Goal: Task Accomplishment & Management: Manage account settings

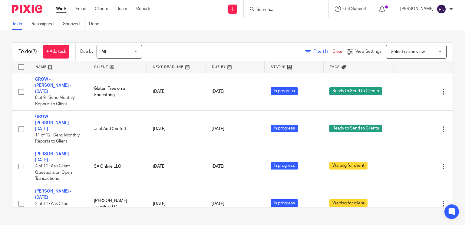
scroll to position [79, 0]
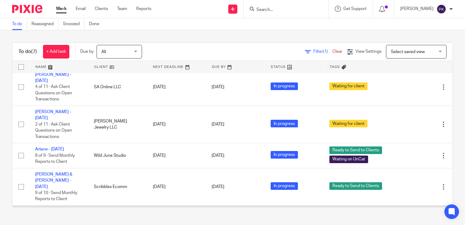
click at [52, 209] on link "[PERSON_NAME] - [DATE]" at bounding box center [53, 214] width 36 height 10
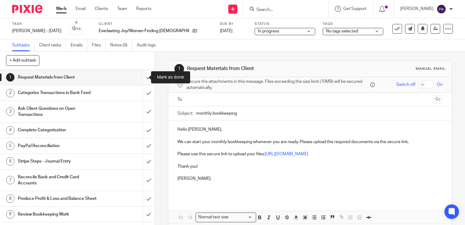
click at [143, 77] on input "submit" at bounding box center [77, 77] width 155 height 15
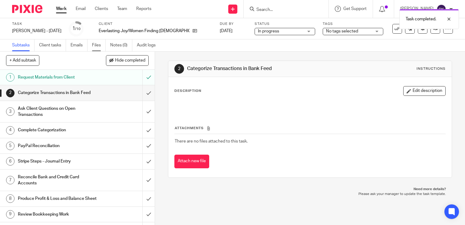
click at [98, 46] on link "Files" at bounding box center [99, 45] width 14 height 12
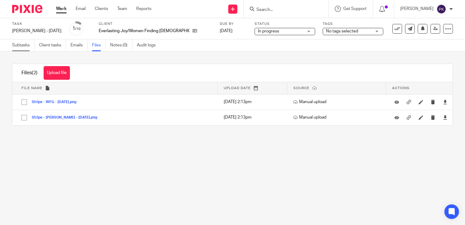
click at [27, 45] on link "Subtasks" at bounding box center [23, 45] width 22 height 12
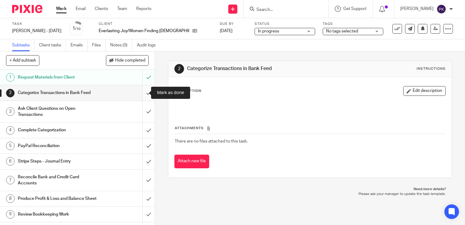
click at [143, 93] on input "submit" at bounding box center [77, 92] width 155 height 15
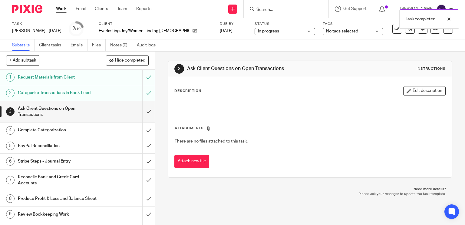
click at [142, 109] on input "submit" at bounding box center [77, 111] width 155 height 21
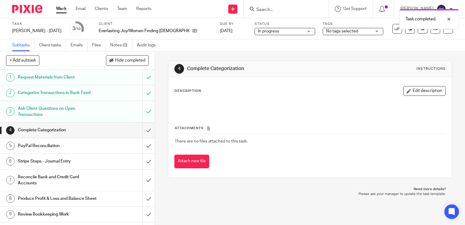
click at [117, 146] on div "PayPal Reconciliation" at bounding box center [77, 145] width 118 height 9
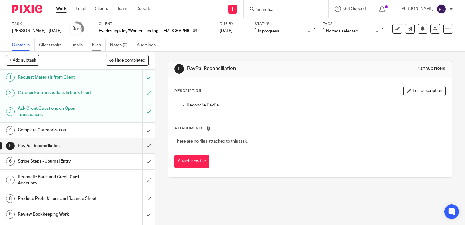
click at [94, 49] on link "Files" at bounding box center [99, 45] width 14 height 12
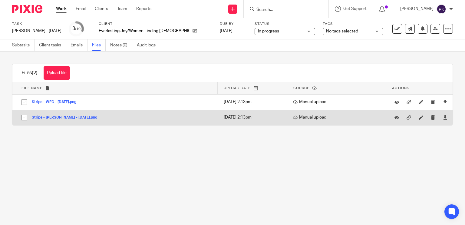
click at [62, 118] on button "Stripe - LaToya - July 2025.png" at bounding box center [67, 117] width 70 height 4
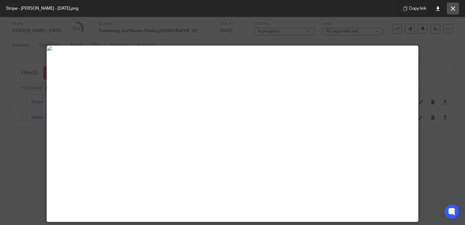
click at [448, 9] on button at bounding box center [453, 8] width 12 height 12
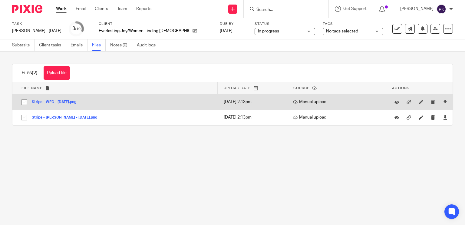
click at [75, 100] on button "Stripe - WFG - July 2025.png" at bounding box center [56, 102] width 49 height 4
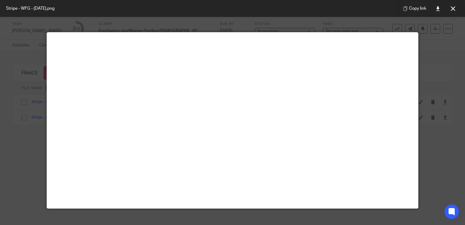
scroll to position [13, 0]
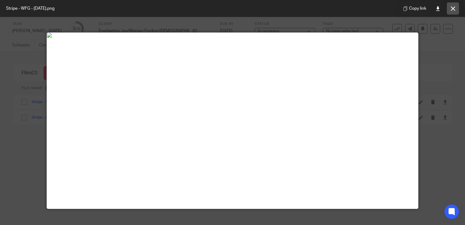
click at [453, 8] on icon at bounding box center [453, 8] width 5 height 5
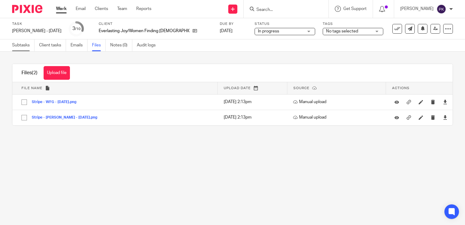
click at [22, 48] on link "Subtasks" at bounding box center [23, 45] width 22 height 12
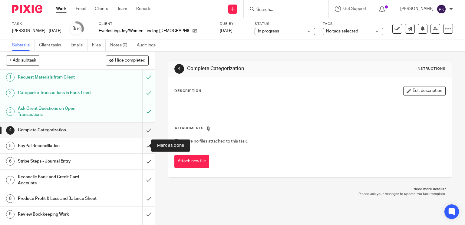
click at [142, 143] on input "submit" at bounding box center [77, 145] width 155 height 15
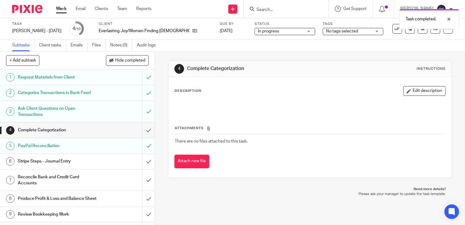
click at [107, 158] on div "Stripe Steps - Journal Entry" at bounding box center [77, 160] width 118 height 9
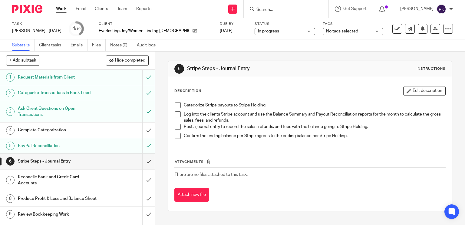
click at [175, 104] on span at bounding box center [178, 105] width 6 height 6
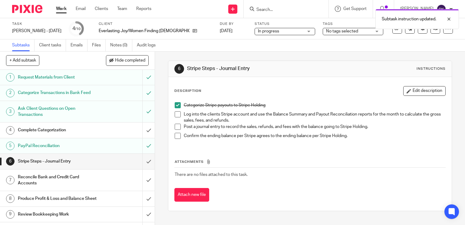
click at [175, 112] on span at bounding box center [178, 114] width 6 height 6
click at [175, 126] on span at bounding box center [178, 126] width 6 height 6
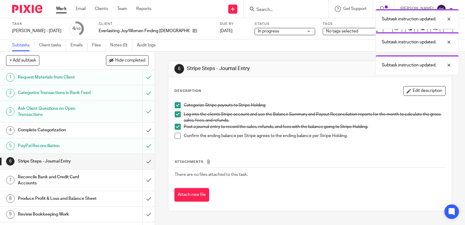
click at [175, 133] on span at bounding box center [178, 136] width 6 height 6
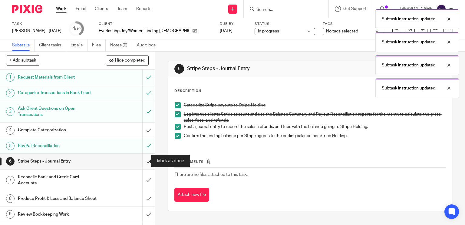
click at [142, 159] on input "submit" at bounding box center [77, 160] width 155 height 15
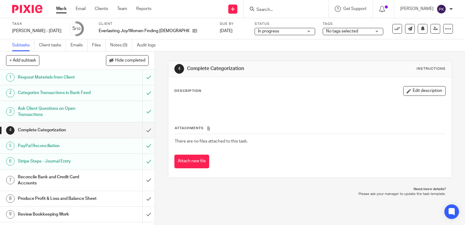
click at [65, 182] on h1 "Reconcile Bank and Credit Card Accounts" at bounding box center [57, 179] width 79 height 15
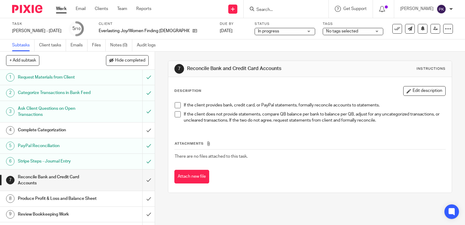
click at [175, 106] on span at bounding box center [178, 105] width 6 height 6
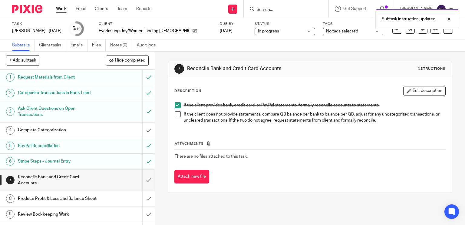
click at [175, 116] on span at bounding box center [178, 114] width 6 height 6
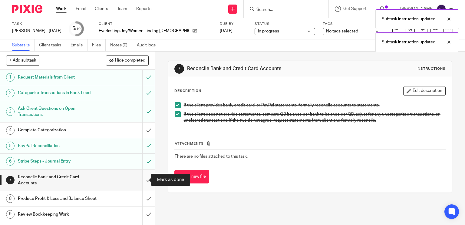
click at [140, 179] on input "submit" at bounding box center [77, 179] width 155 height 21
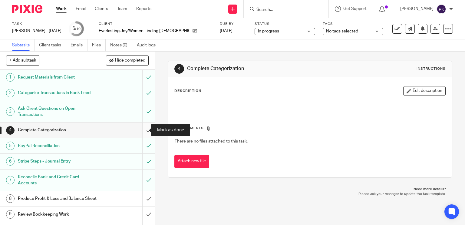
click at [143, 128] on input "submit" at bounding box center [77, 129] width 155 height 15
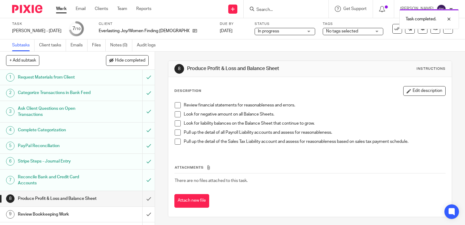
click at [175, 107] on span at bounding box center [178, 105] width 6 height 6
click at [175, 116] on span at bounding box center [178, 114] width 6 height 6
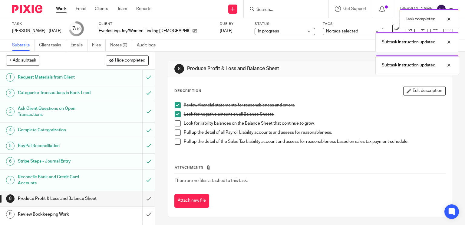
click at [175, 121] on span at bounding box center [178, 123] width 6 height 6
click at [175, 131] on span at bounding box center [178, 132] width 6 height 6
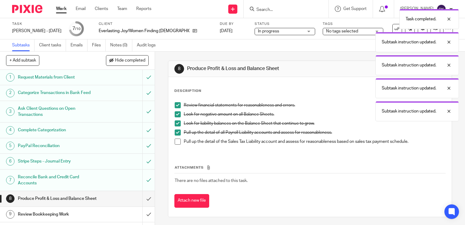
click at [175, 141] on span at bounding box center [178, 141] width 6 height 6
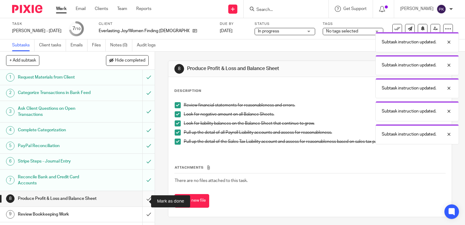
click at [143, 196] on input "submit" at bounding box center [77, 198] width 155 height 15
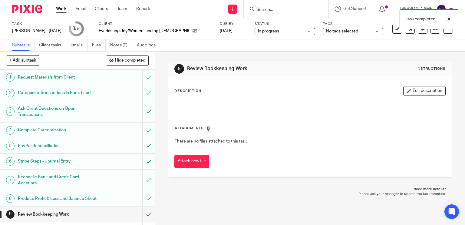
click at [326, 30] on span "No tags selected" at bounding box center [342, 31] width 32 height 4
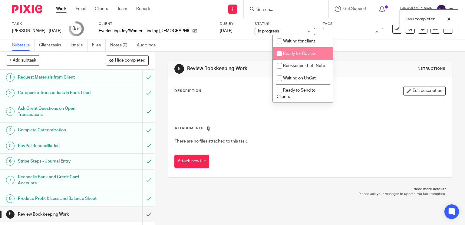
click at [298, 51] on li "Ready for Review" at bounding box center [303, 53] width 60 height 12
checkbox input "true"
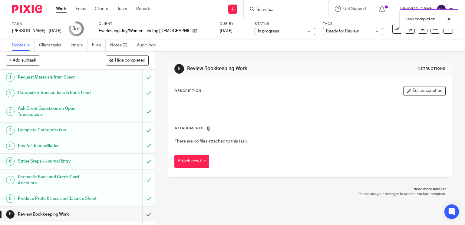
click at [259, 46] on div "Subtasks Client tasks Emails Files Notes (0) Audit logs" at bounding box center [232, 45] width 465 height 12
click at [58, 8] on link "Work" at bounding box center [61, 9] width 11 height 6
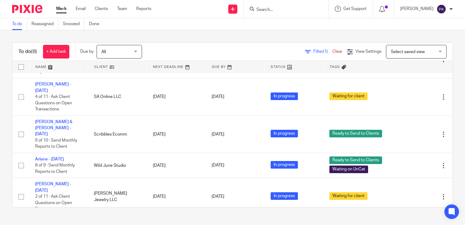
scroll to position [111, 0]
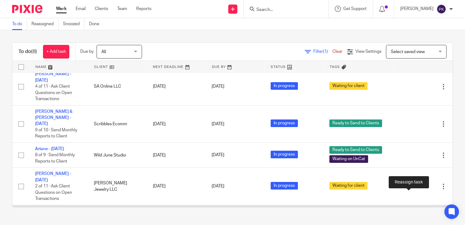
click at [419, 217] on icon at bounding box center [422, 220] width 6 height 6
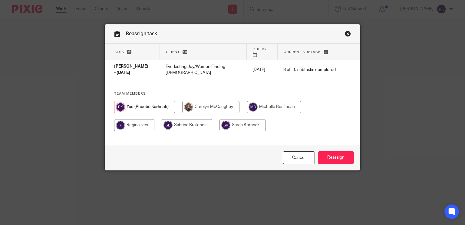
click at [275, 101] on input "radio" at bounding box center [274, 107] width 54 height 12
radio input "true"
click at [338, 166] on div "Cancel Reassign" at bounding box center [232, 157] width 255 height 25
click at [340, 157] on input "Reassign" at bounding box center [336, 157] width 36 height 13
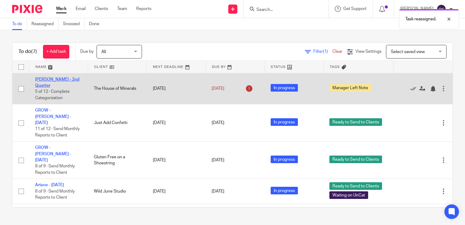
click at [54, 79] on link "[PERSON_NAME] - 2nd Quarter" at bounding box center [57, 82] width 44 height 10
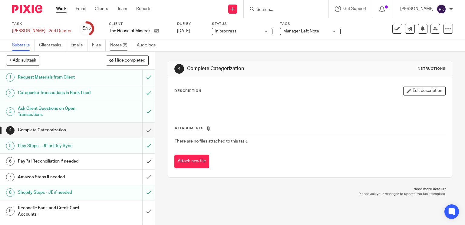
click at [120, 43] on link "Notes (6)" at bounding box center [121, 45] width 22 height 12
